Goal: Task Accomplishment & Management: Manage account settings

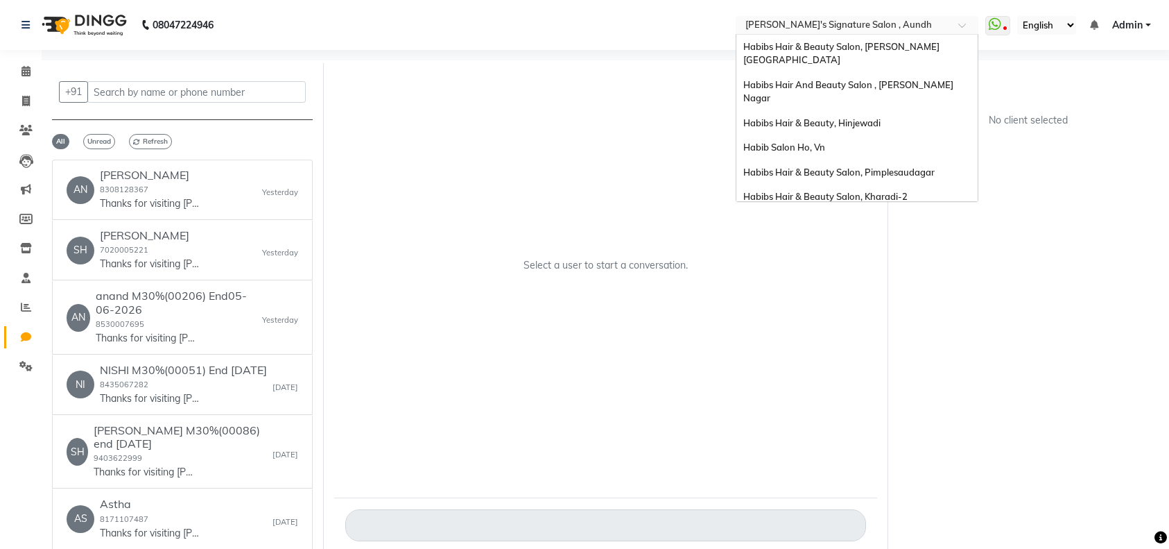
select select "100"
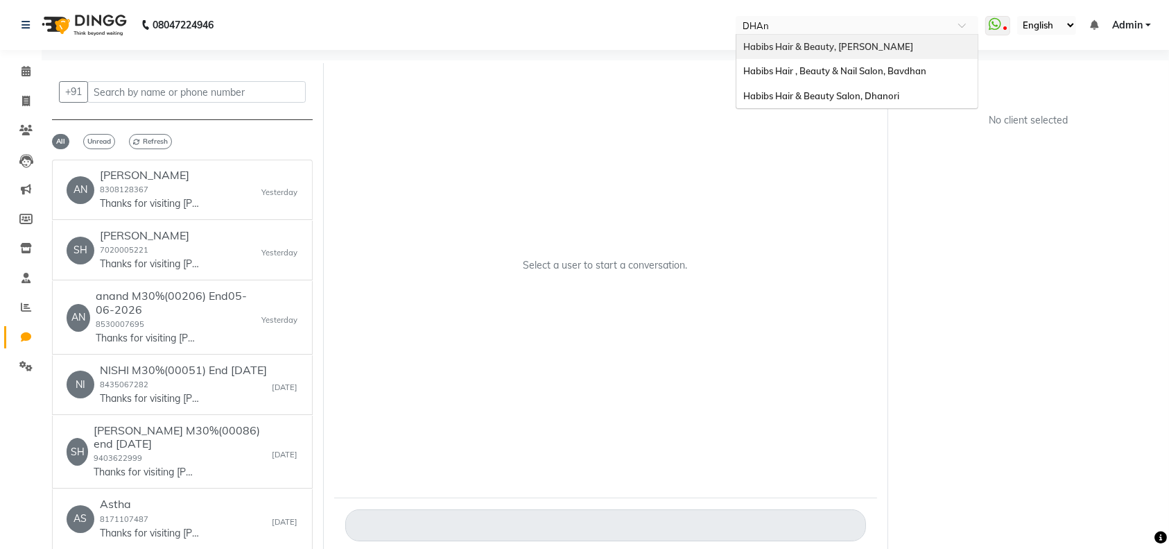
type input "DHAno"
click at [873, 49] on span "Habibs Hair & Beauty Salon, Dhanori" at bounding box center [821, 46] width 156 height 11
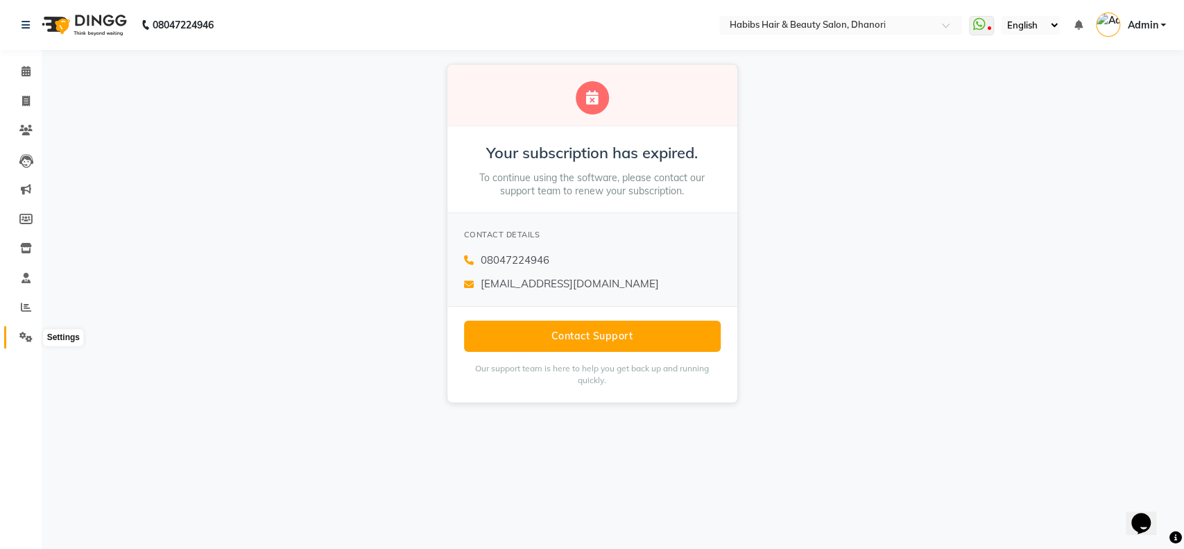
click at [23, 339] on icon at bounding box center [25, 336] width 13 height 10
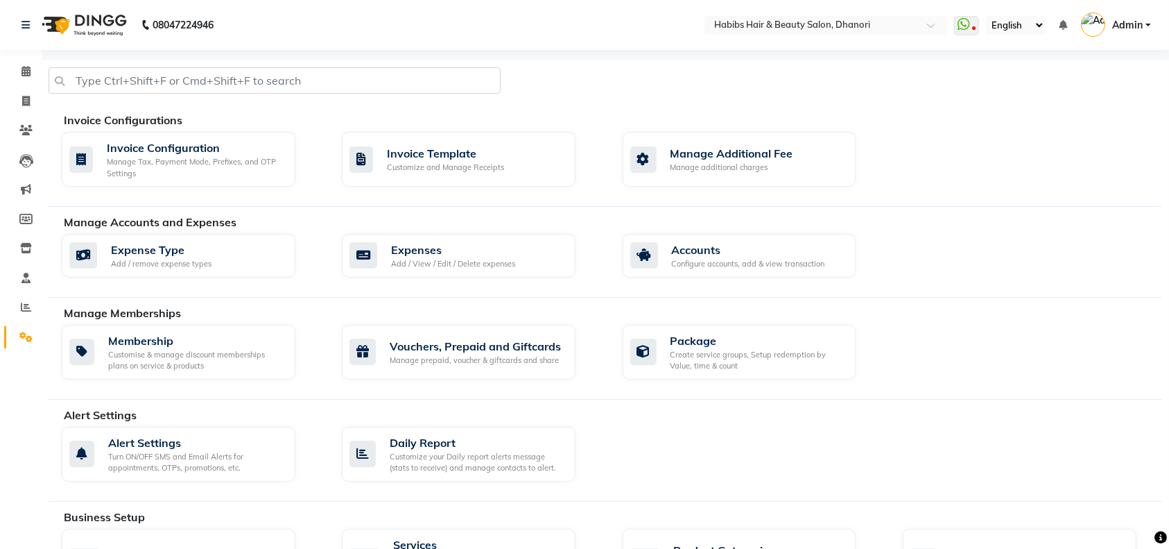
scroll to position [4, 0]
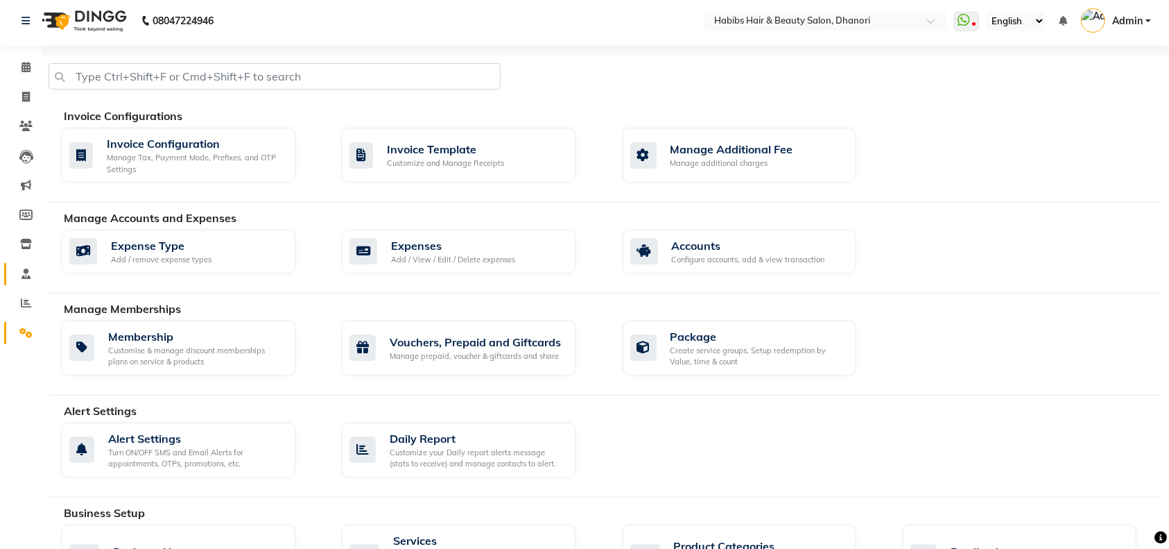
click at [17, 282] on link "Staff" at bounding box center [20, 274] width 33 height 23
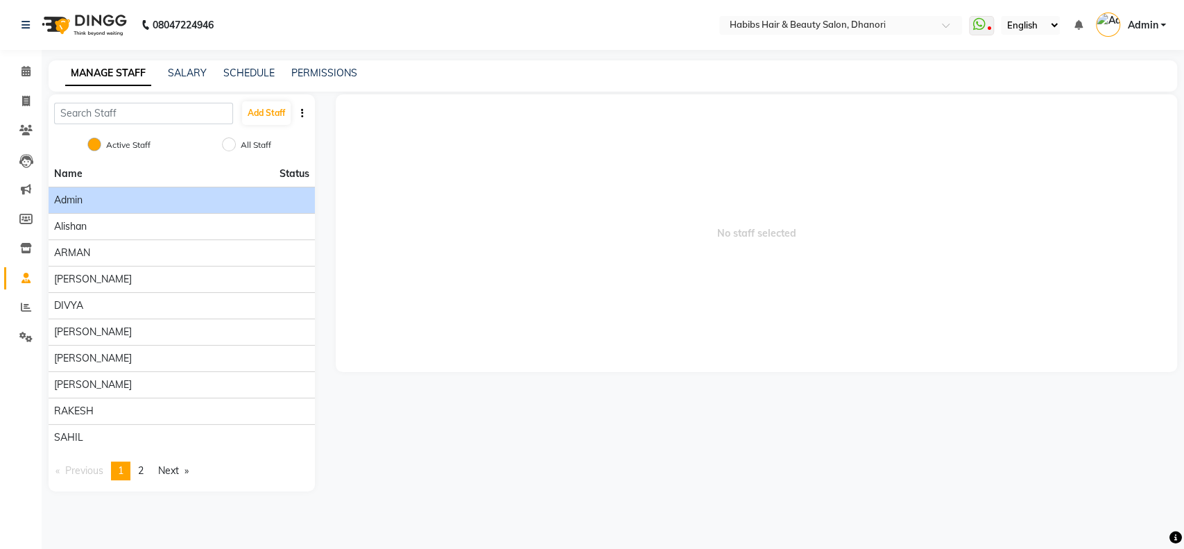
click at [96, 203] on div "Admin" at bounding box center [181, 200] width 255 height 15
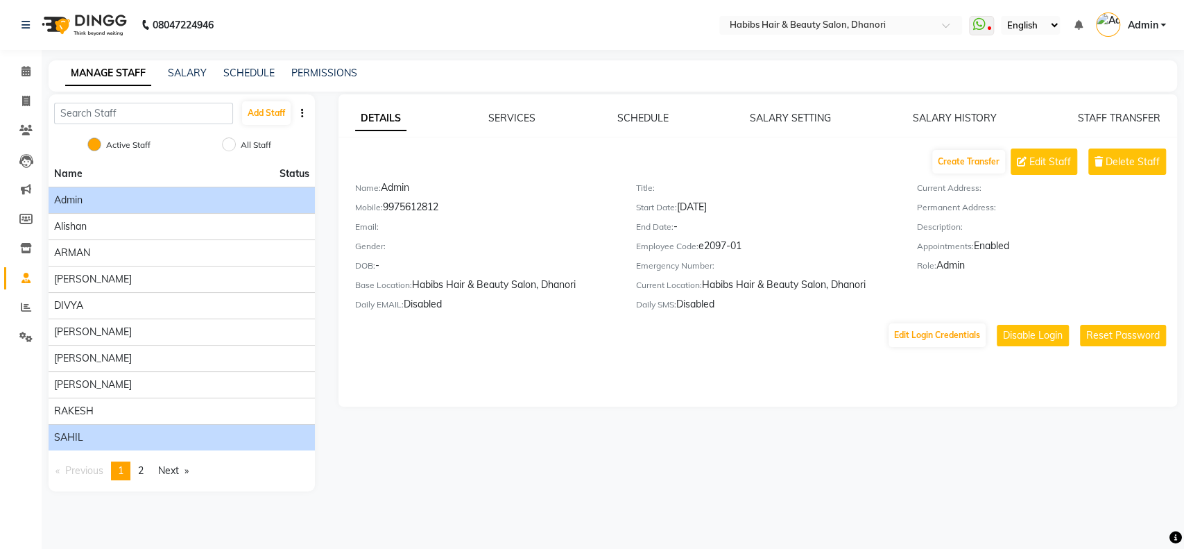
click at [78, 435] on span "SAHIL" at bounding box center [68, 437] width 29 height 15
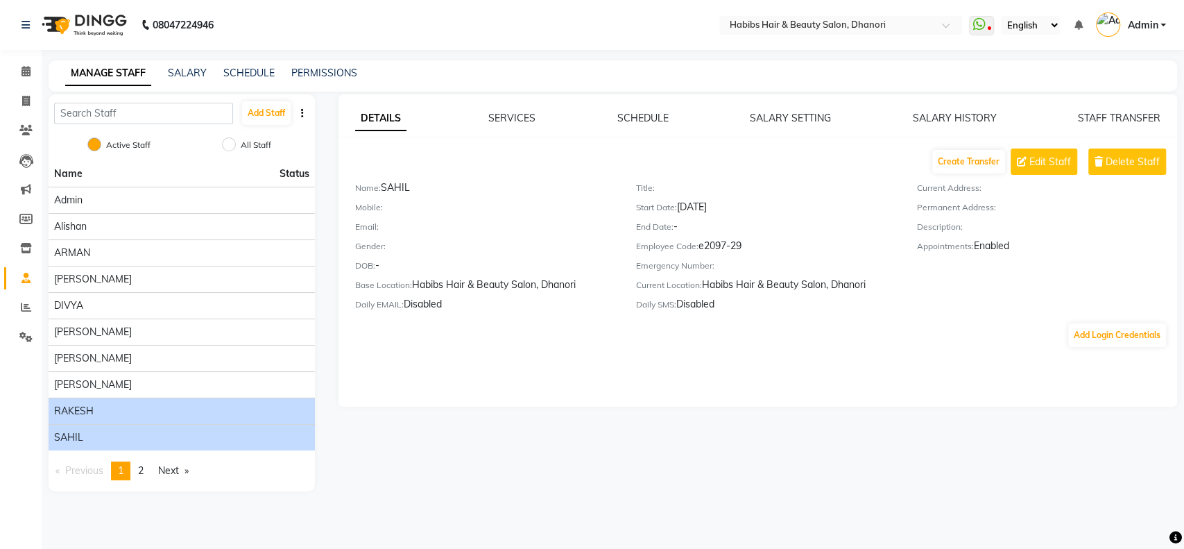
click at [74, 406] on span "RAKESH" at bounding box center [74, 411] width 40 height 15
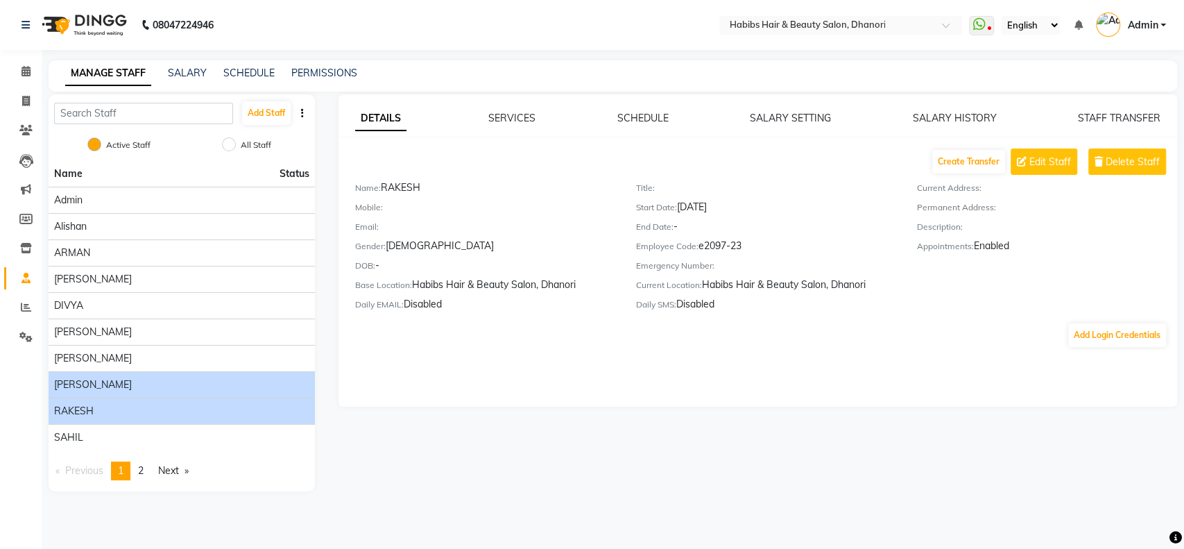
click at [100, 382] on span "MUZAMMIL" at bounding box center [93, 384] width 78 height 15
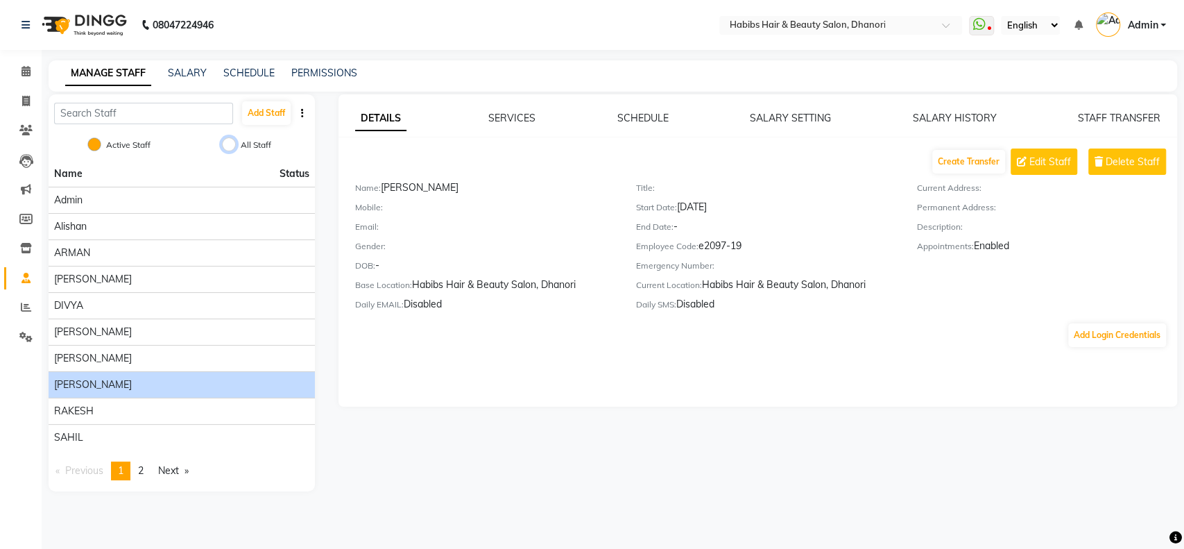
click at [232, 148] on input "All Staff" at bounding box center [229, 144] width 14 height 14
radio input "true"
radio input "false"
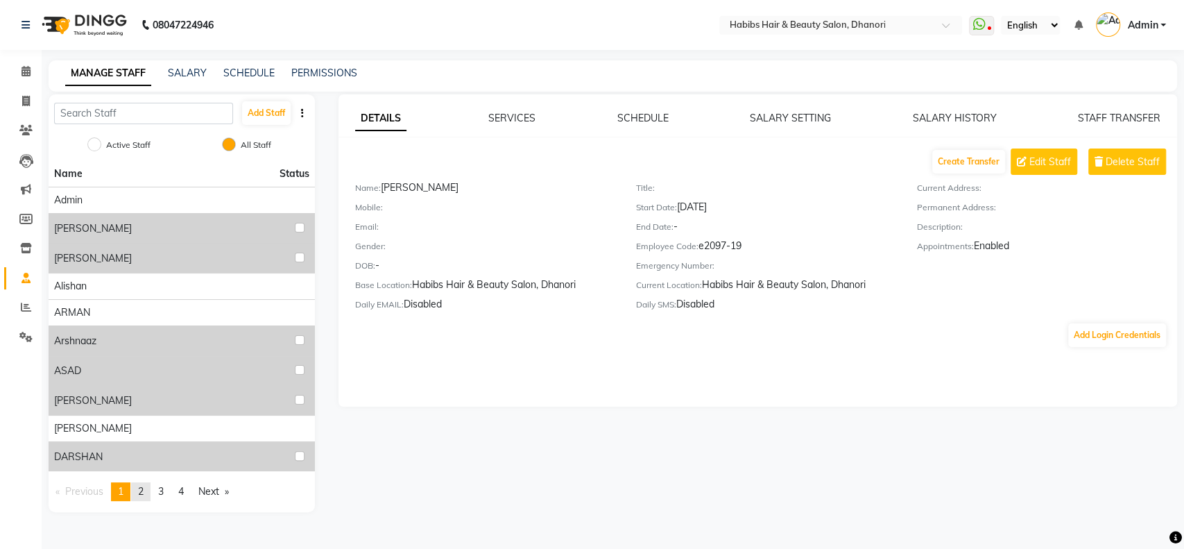
click at [144, 487] on span "2" at bounding box center [141, 491] width 6 height 12
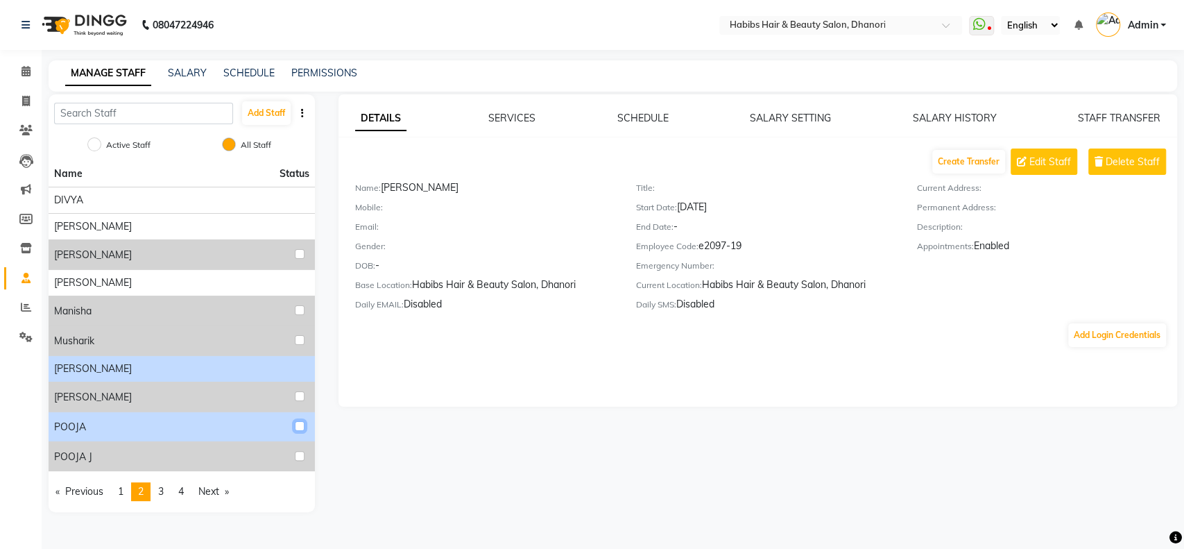
click at [299, 426] on input "checkbox" at bounding box center [300, 426] width 10 height 10
checkbox input "true"
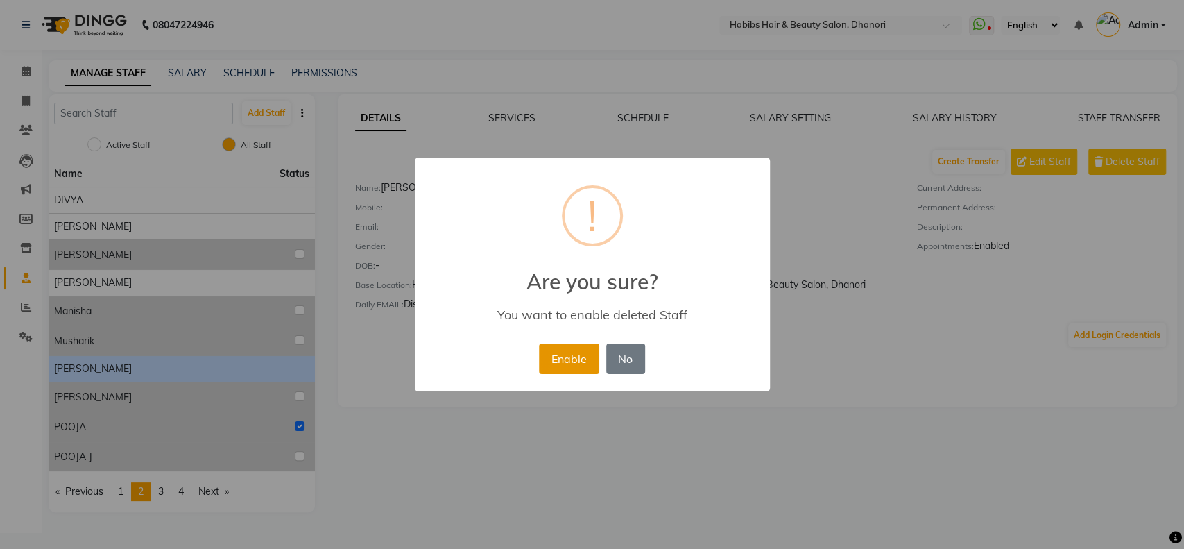
click at [573, 370] on button "Enable" at bounding box center [569, 358] width 60 height 31
radio input "true"
radio input "false"
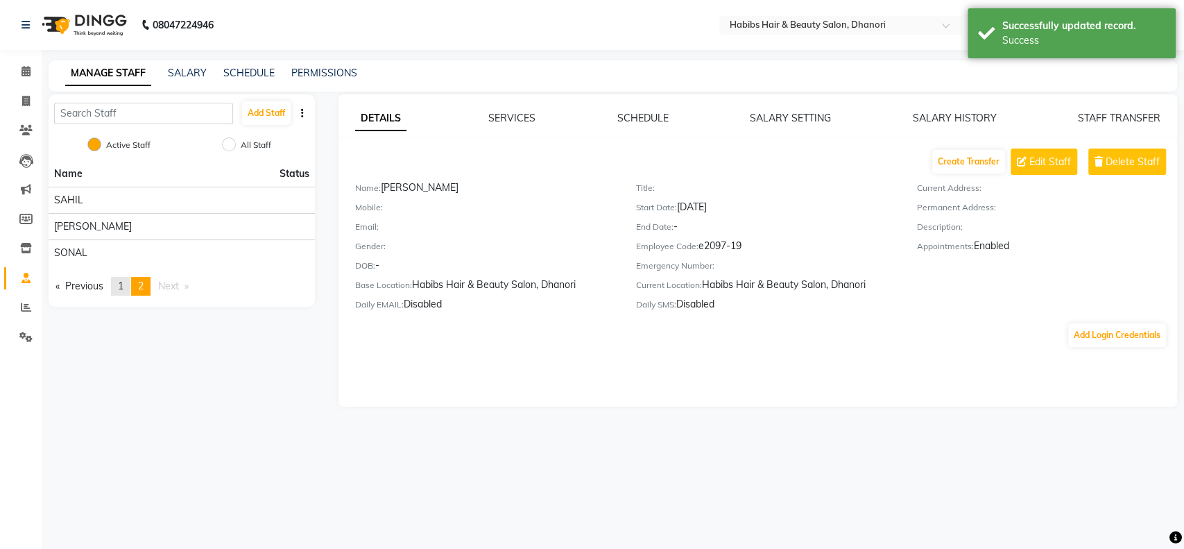
click at [122, 288] on span "1" at bounding box center [121, 285] width 6 height 12
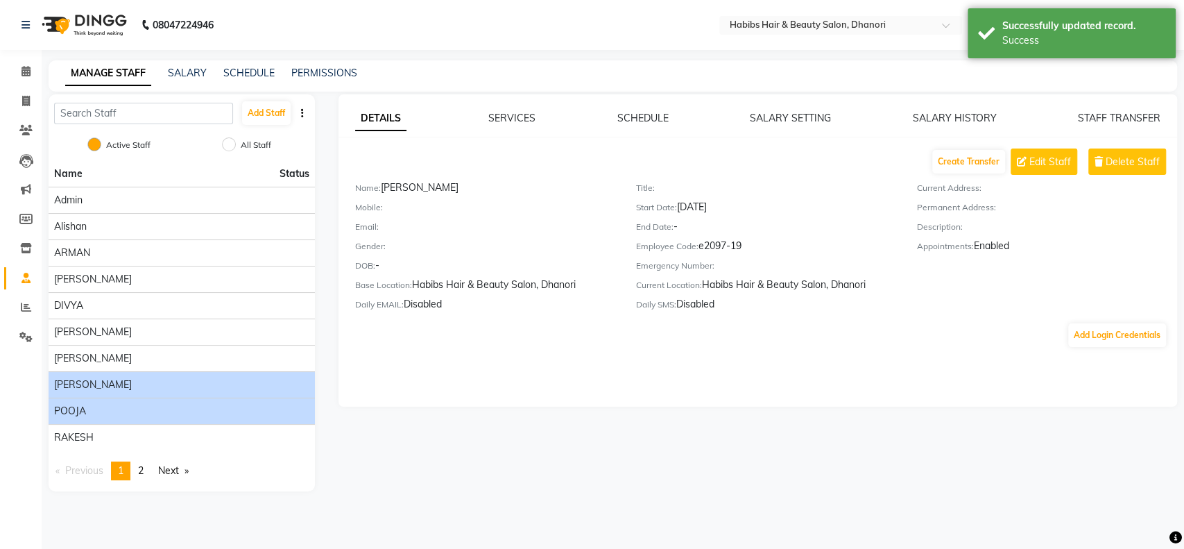
click at [73, 411] on span "POOJA" at bounding box center [70, 411] width 32 height 15
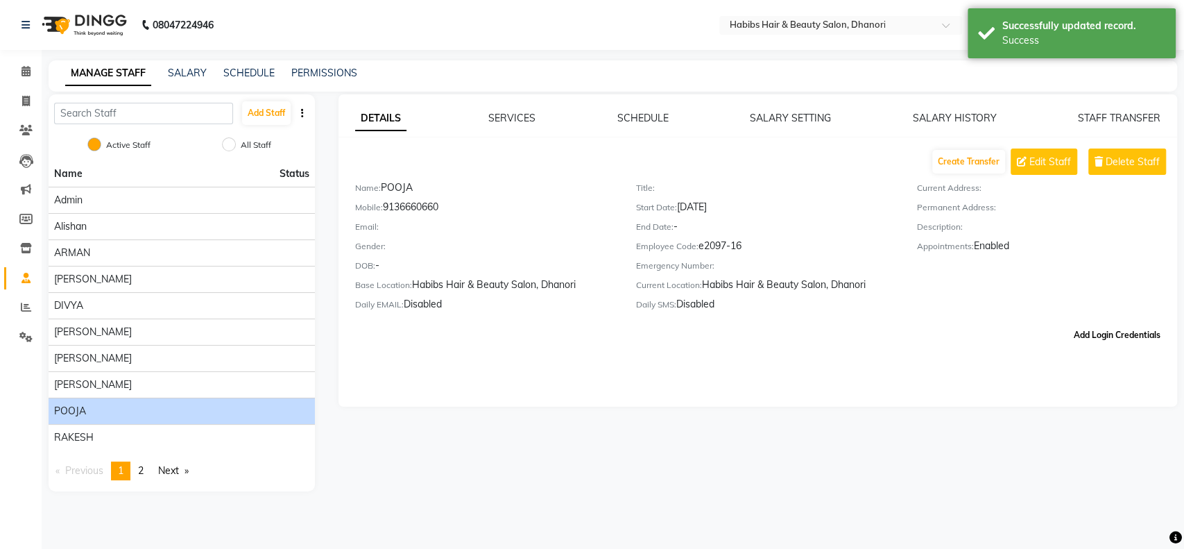
click at [1079, 328] on button "Add Login Credentials" at bounding box center [1117, 335] width 98 height 24
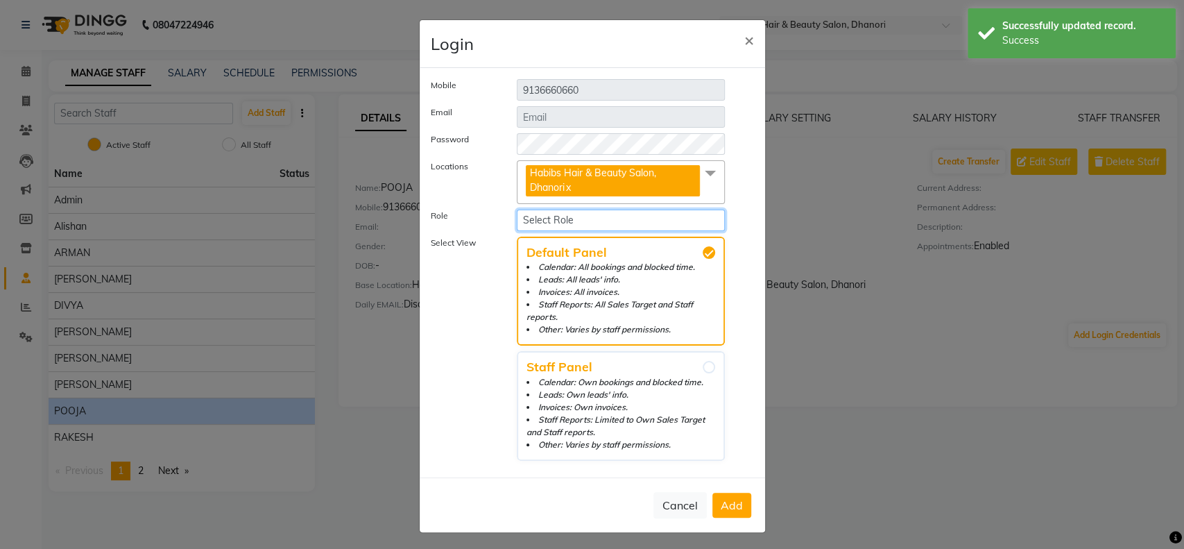
click at [551, 216] on select "Select Role Admin Area Manager Manager Super Admin" at bounding box center [621, 219] width 209 height 21
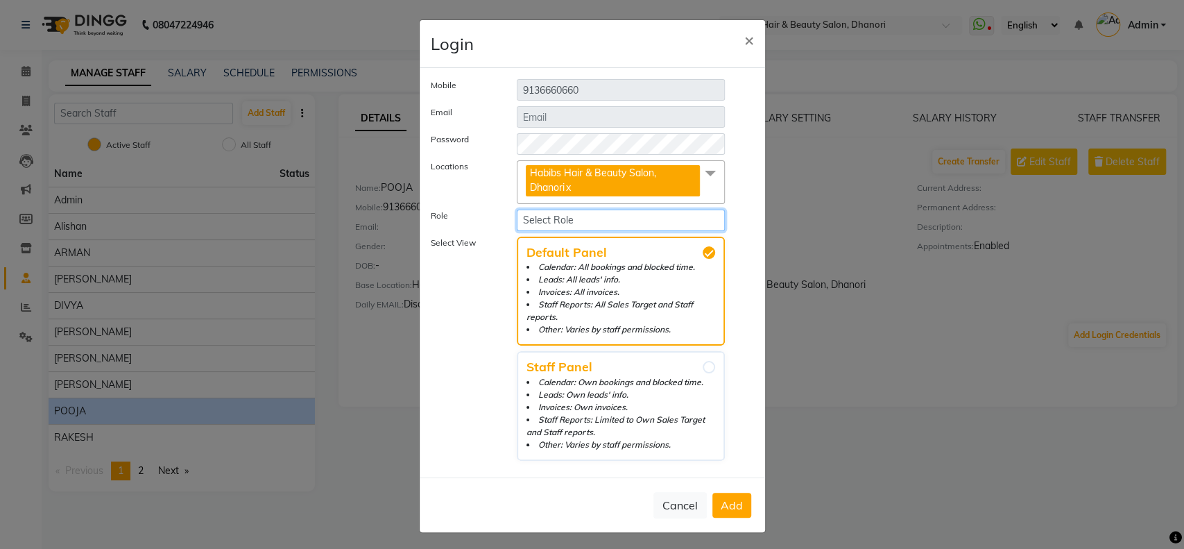
select select "1529"
click at [517, 209] on select "Select Role Admin Area Manager Manager Super Admin" at bounding box center [621, 219] width 209 height 21
click at [732, 500] on span "Add" at bounding box center [731, 505] width 22 height 14
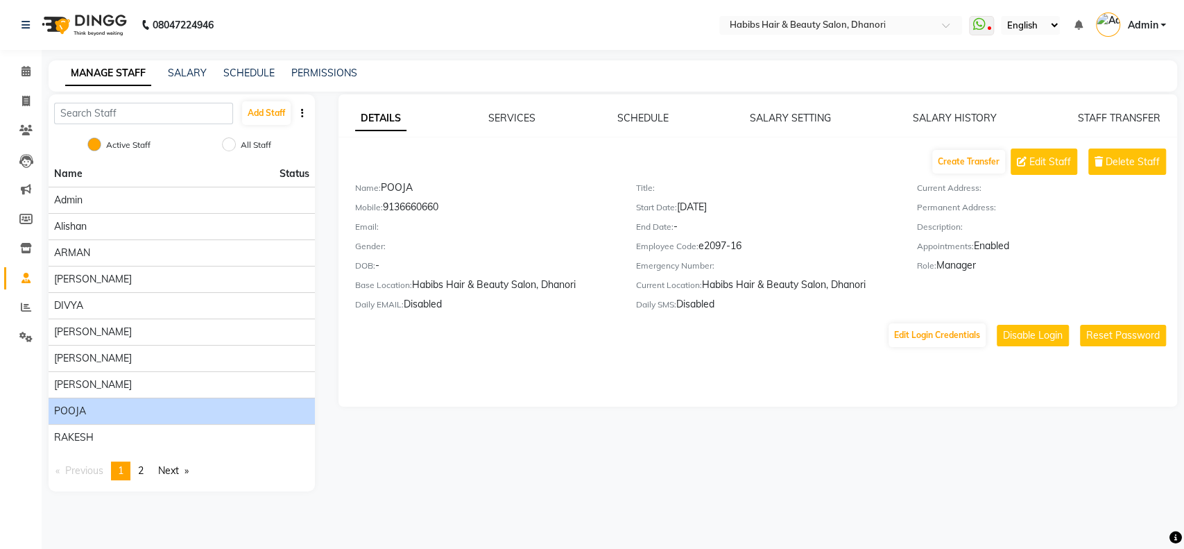
drag, startPoint x: 387, startPoint y: 213, endPoint x: 455, endPoint y: 208, distance: 68.1
click at [455, 208] on div "Mobile: 9136660660" at bounding box center [485, 209] width 260 height 19
click at [1134, 341] on button "Reset Password" at bounding box center [1123, 335] width 86 height 21
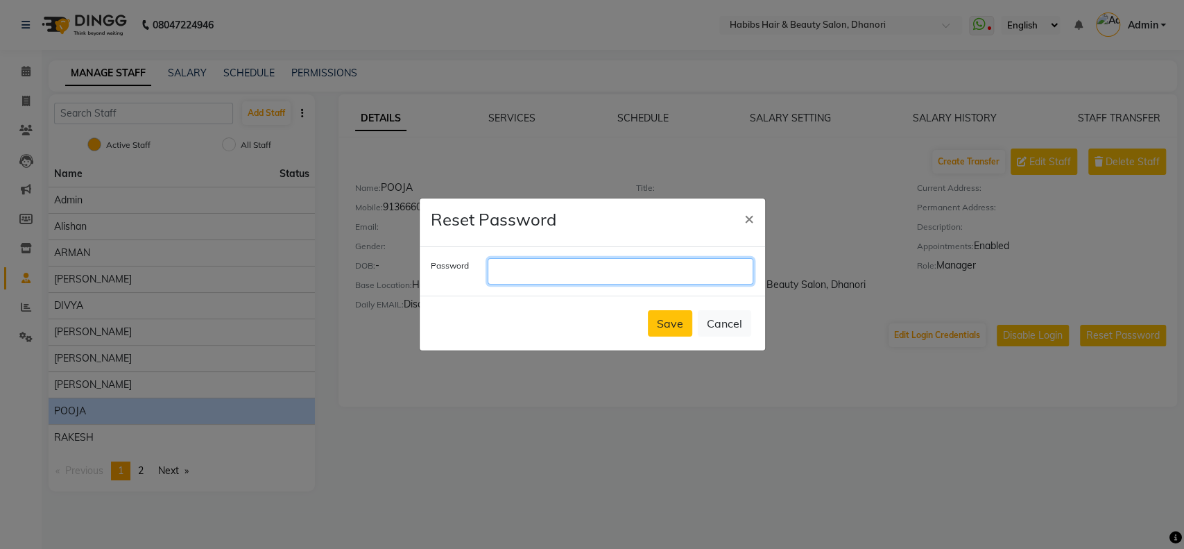
click at [512, 271] on input "text" at bounding box center [620, 271] width 266 height 26
paste input "9136660660"
type input "9136660660"
click at [674, 332] on button "Save" at bounding box center [670, 323] width 44 height 26
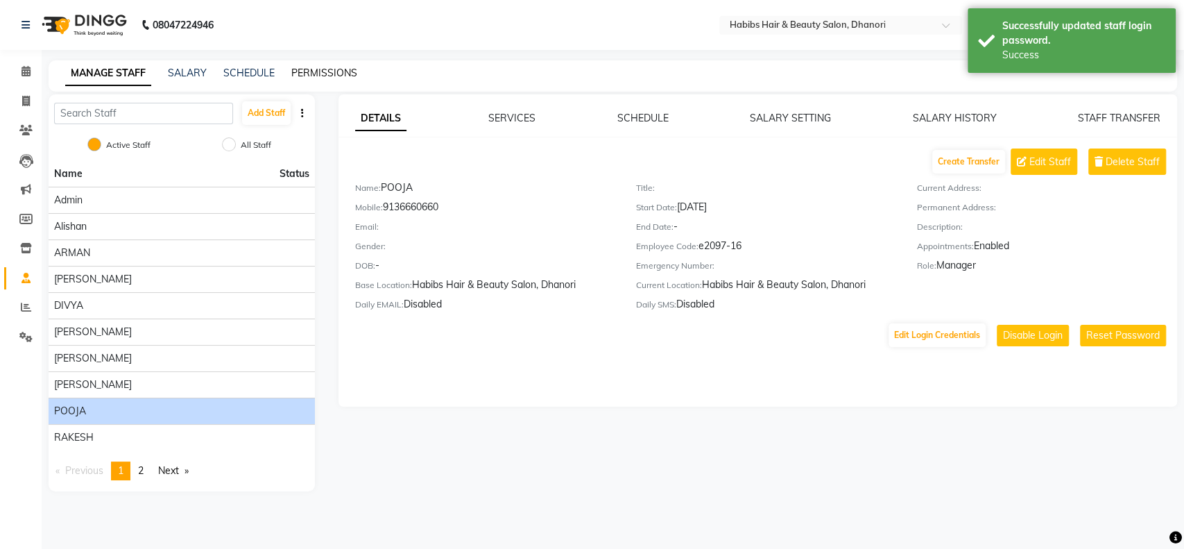
click at [331, 76] on link "PERMISSIONS" at bounding box center [324, 73] width 66 height 12
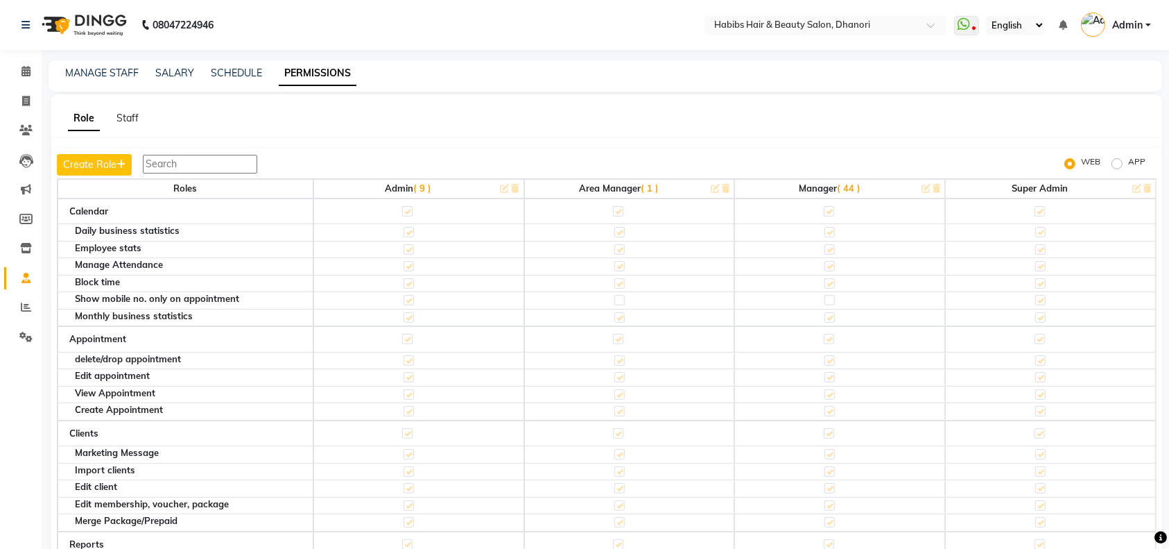
click at [855, 305] on td at bounding box center [839, 300] width 211 height 17
